Goal: Entertainment & Leisure: Consume media (video, audio)

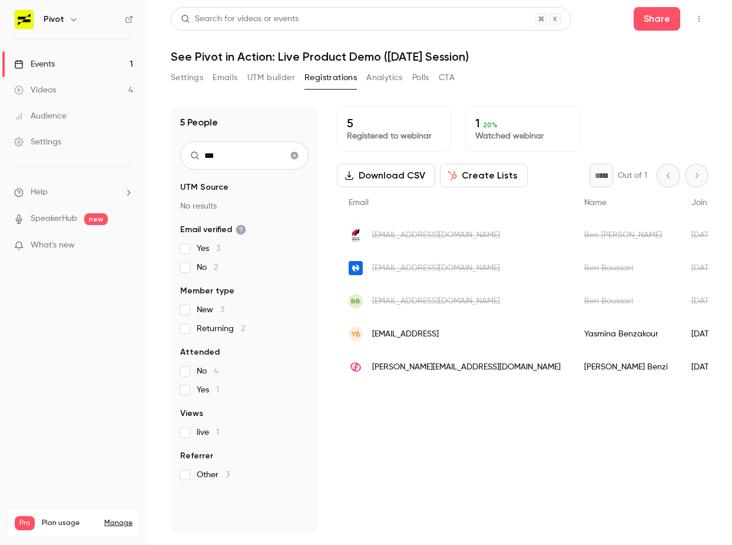
click at [62, 97] on link "Videos 4" at bounding box center [73, 90] width 147 height 26
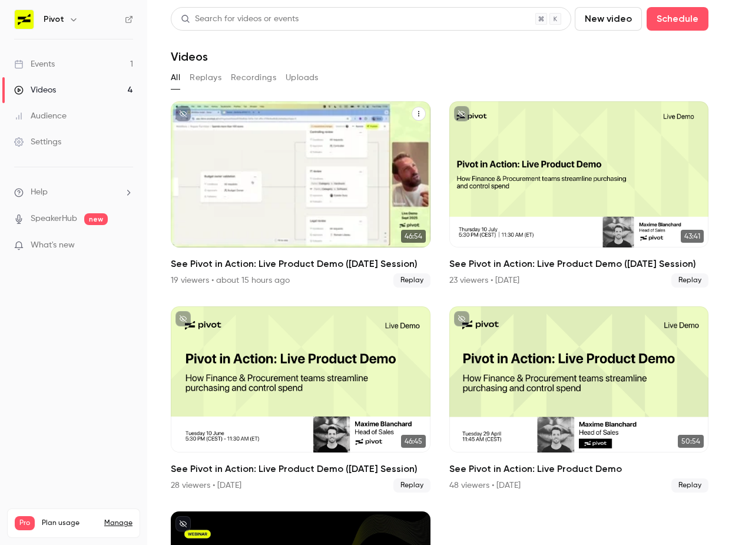
click at [417, 114] on icon "See Pivot in Action: Live Product Demo (September 2025 Session)" at bounding box center [418, 113] width 7 height 7
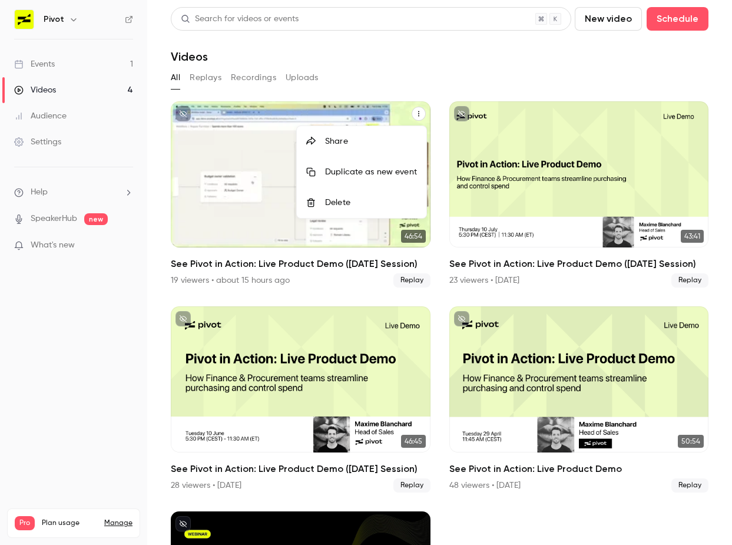
click at [249, 194] on div at bounding box center [366, 272] width 732 height 545
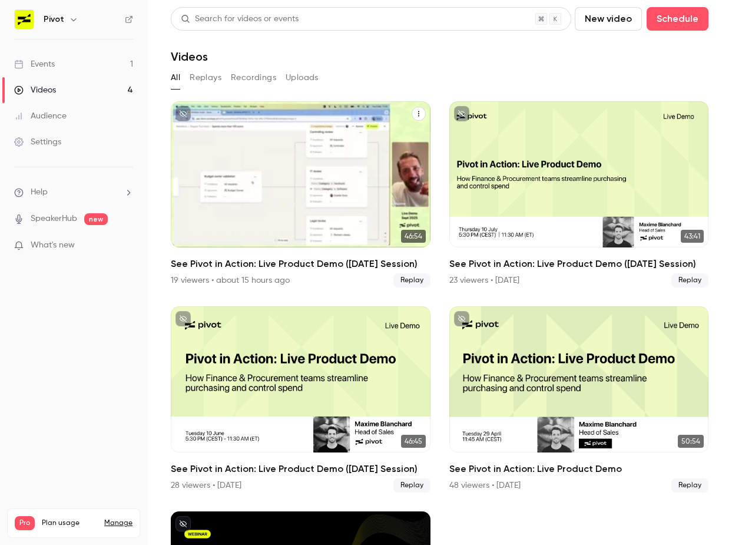
click at [251, 239] on div "See Pivot in Action: Live Product Demo (September 2025 Session)" at bounding box center [301, 174] width 260 height 146
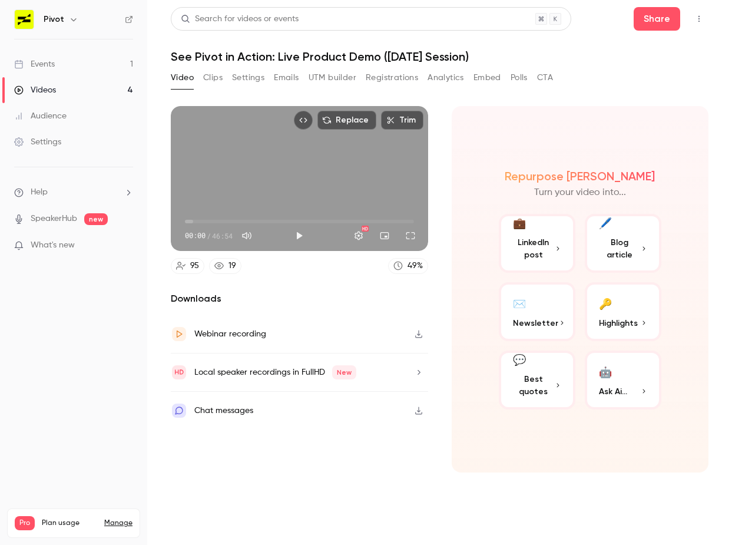
click at [702, 21] on icon "Top Bar Actions" at bounding box center [699, 19] width 9 height 8
click at [440, 105] on div at bounding box center [366, 272] width 732 height 545
click at [354, 331] on div "Webinar recording" at bounding box center [300, 334] width 258 height 38
click at [417, 375] on icon "button" at bounding box center [418, 372] width 9 height 8
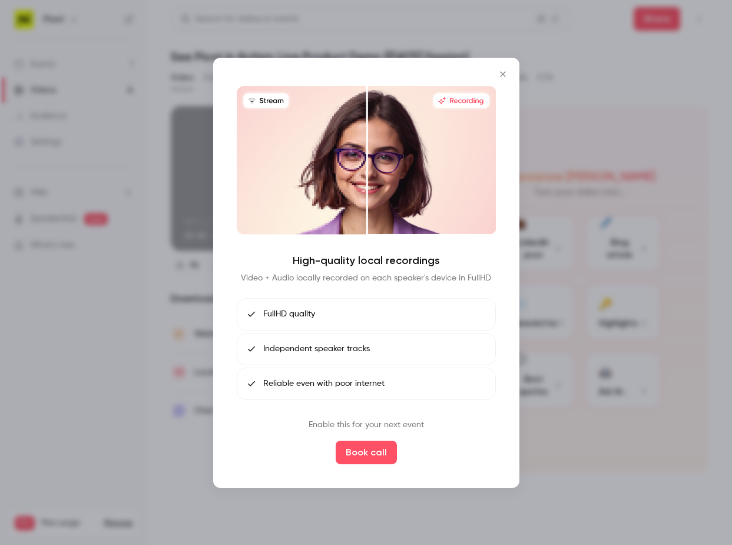
click at [573, 101] on div at bounding box center [366, 272] width 732 height 545
